Goal: Communication & Community: Answer question/provide support

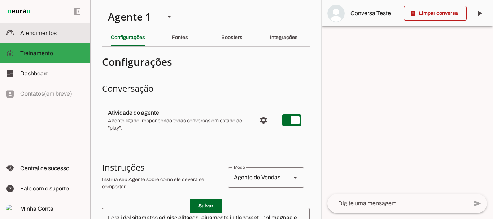
click at [43, 29] on md-item "support_agent Atendimentos Atendimentos" at bounding box center [45, 33] width 90 height 20
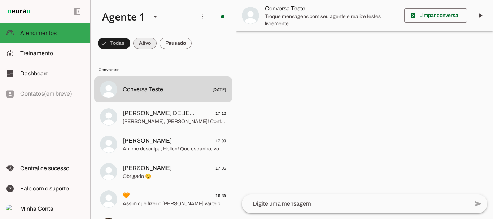
click at [144, 38] on span at bounding box center [144, 43] width 23 height 17
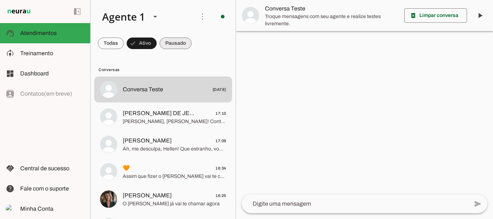
click at [178, 37] on span at bounding box center [175, 43] width 32 height 17
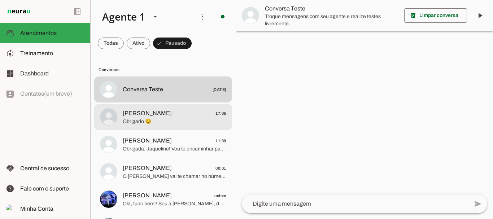
click at [140, 117] on span "[PERSON_NAME]" at bounding box center [147, 113] width 49 height 9
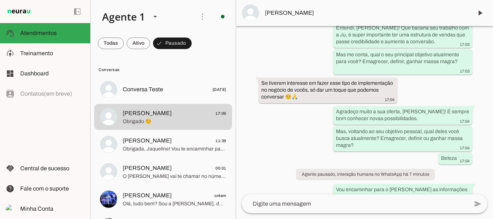
scroll to position [404, 0]
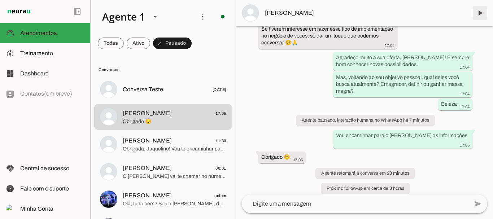
click at [480, 9] on span at bounding box center [479, 12] width 17 height 17
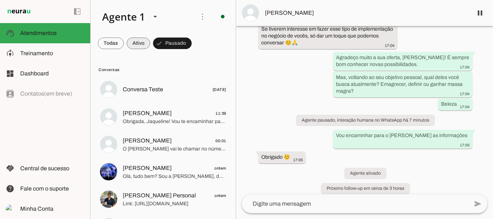
click at [134, 40] on span at bounding box center [138, 43] width 23 height 17
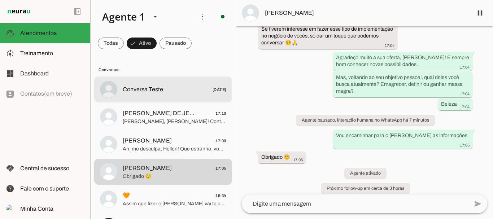
click at [160, 88] on span "Conversa Teste" at bounding box center [143, 89] width 40 height 9
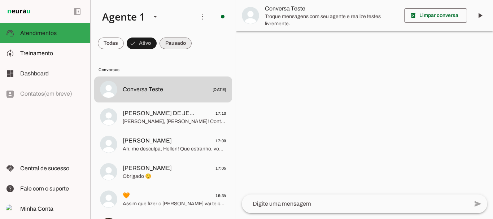
click at [182, 43] on span at bounding box center [175, 43] width 32 height 17
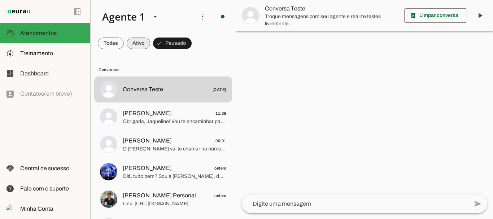
click at [134, 44] on span at bounding box center [138, 43] width 23 height 17
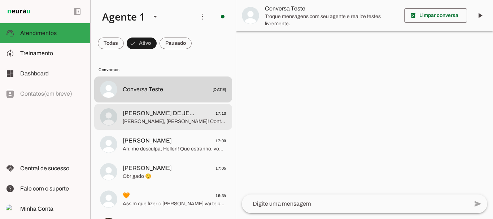
click at [160, 108] on md-item "MIKAÉLA MARTINS DE JESUS 17:10" at bounding box center [163, 117] width 138 height 26
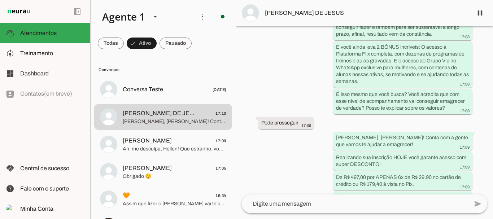
scroll to position [974, 0]
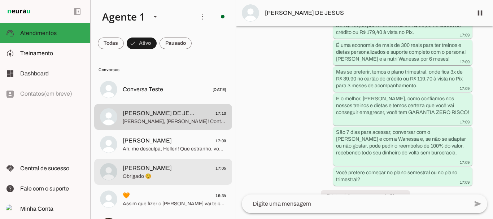
click at [119, 173] on md-item "Guilherme 17:05 Obrigado ☺️" at bounding box center [163, 172] width 138 height 26
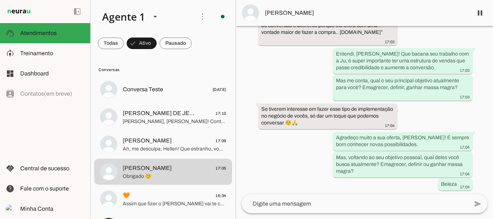
scroll to position [404, 0]
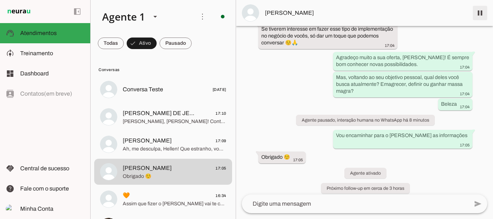
click at [480, 16] on span at bounding box center [479, 12] width 17 height 17
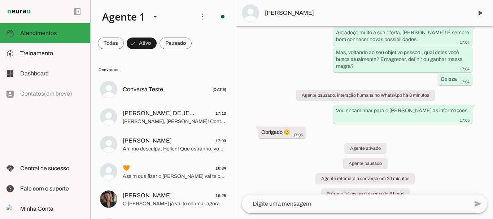
scroll to position [434, 0]
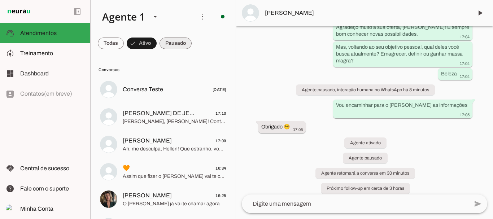
click at [175, 45] on span at bounding box center [175, 43] width 32 height 17
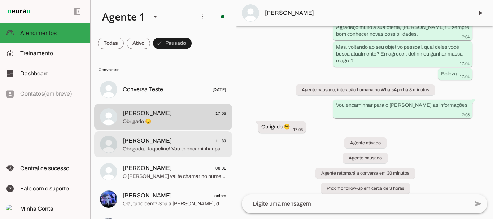
click at [146, 144] on span "[PERSON_NAME]" at bounding box center [147, 140] width 49 height 9
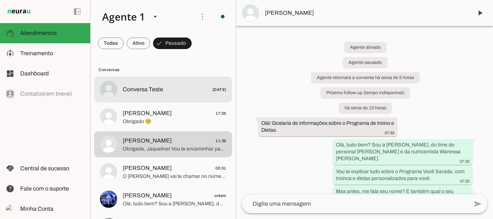
click at [146, 86] on span "Conversa Teste" at bounding box center [143, 89] width 40 height 9
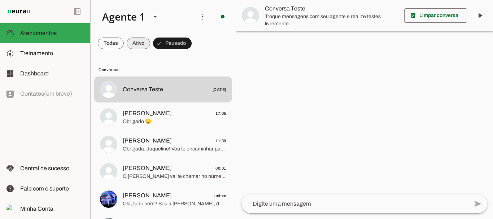
click at [137, 47] on span at bounding box center [138, 43] width 23 height 17
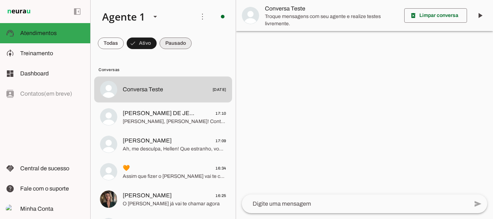
click at [184, 45] on span at bounding box center [175, 43] width 32 height 17
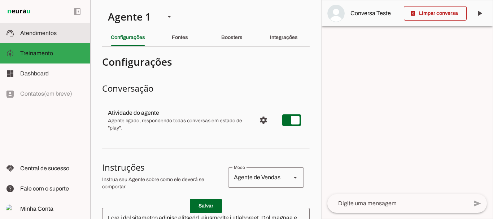
click at [37, 31] on span "Atendimentos" at bounding box center [38, 33] width 36 height 6
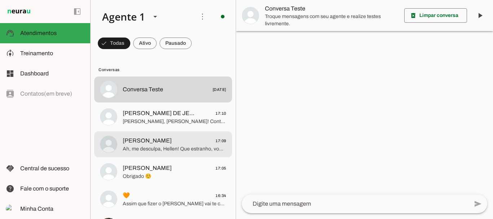
click at [146, 144] on span "[PERSON_NAME]" at bounding box center [147, 140] width 49 height 9
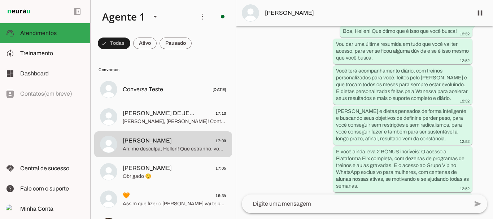
scroll to position [1518, 0]
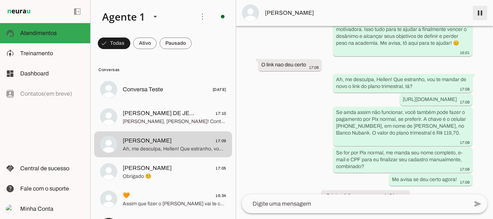
click at [482, 13] on span at bounding box center [479, 12] width 17 height 17
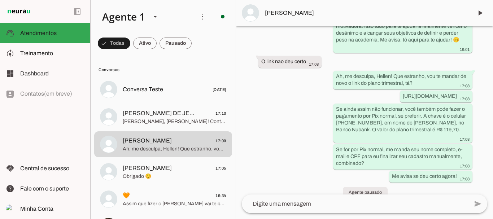
scroll to position [1548, 0]
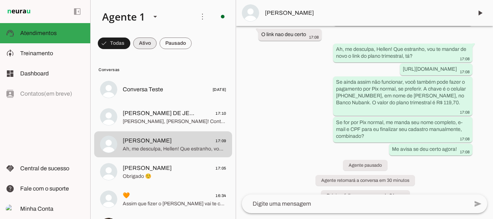
click at [146, 40] on span at bounding box center [144, 43] width 23 height 17
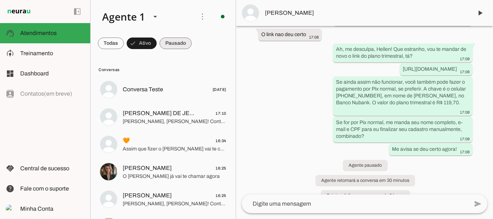
click at [177, 43] on span at bounding box center [175, 43] width 32 height 17
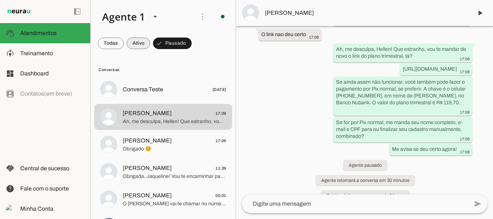
click at [135, 42] on span at bounding box center [138, 43] width 23 height 17
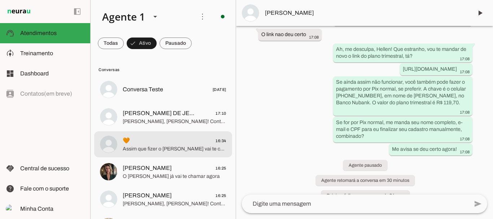
click at [146, 145] on span "Assim que fizer o [PERSON_NAME] vai te chamar no número exclusivo de alunas e t…" at bounding box center [175, 148] width 104 height 7
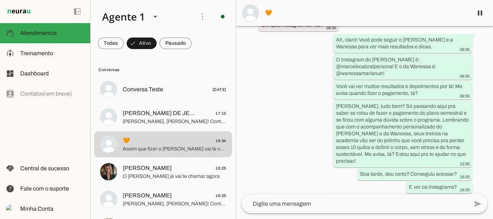
scroll to position [1653, 0]
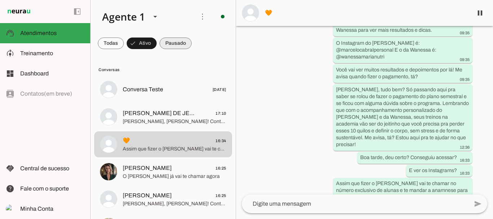
click at [170, 41] on span at bounding box center [175, 43] width 32 height 17
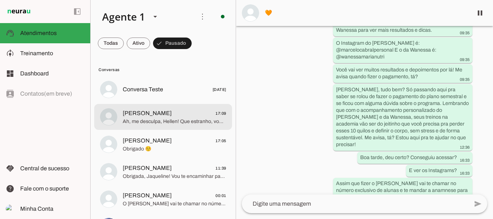
click at [166, 110] on span "[PERSON_NAME] 17:09" at bounding box center [175, 113] width 104 height 9
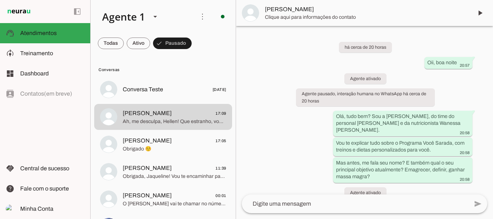
scroll to position [1548, 0]
